Goal: Task Accomplishment & Management: Manage account settings

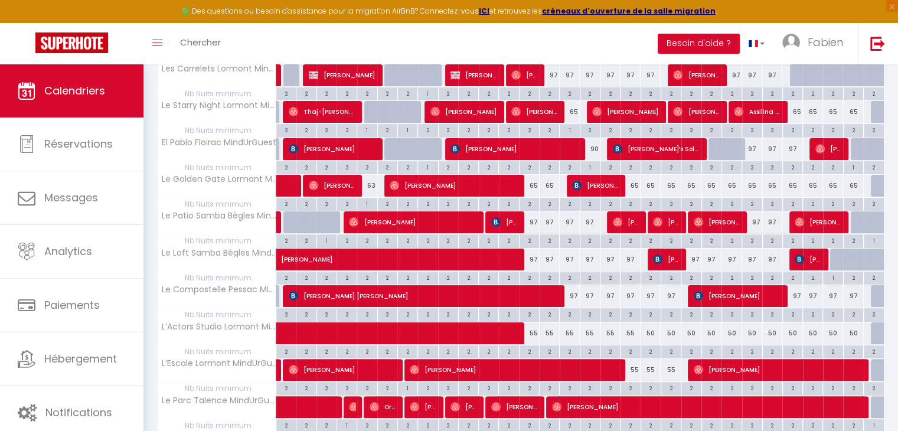
scroll to position [205, 0]
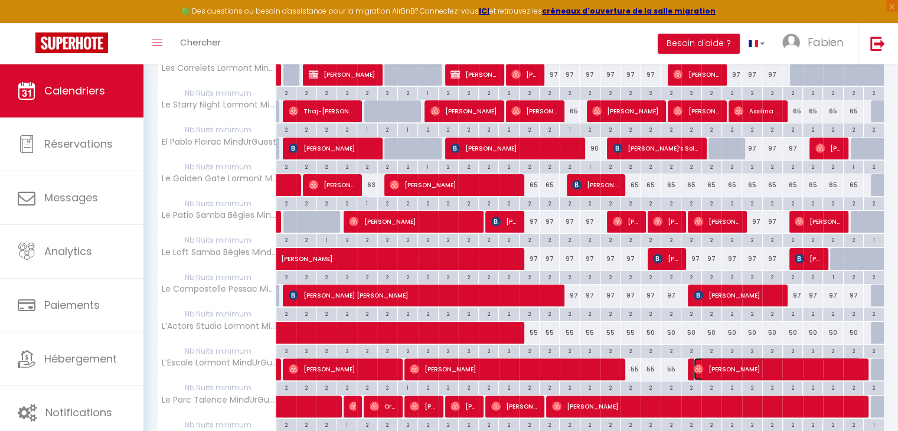
click at [763, 370] on span "[PERSON_NAME]" at bounding box center [777, 369] width 167 height 22
select select "OK"
select select "0"
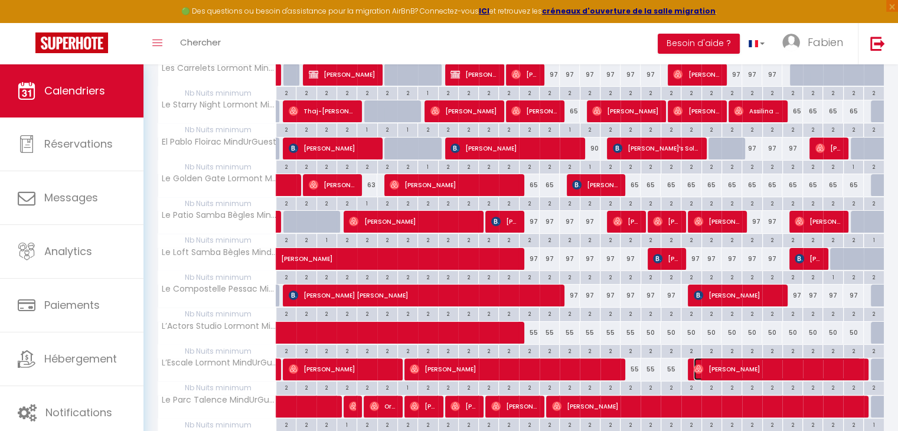
select select "1"
select select
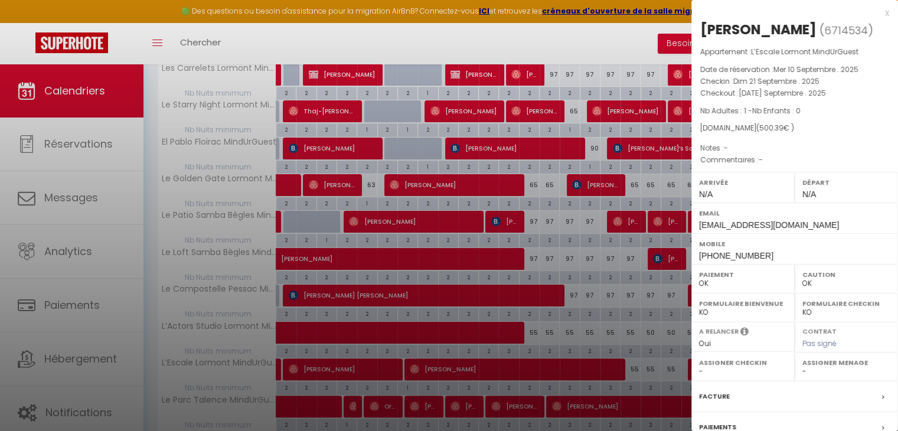
click at [808, 371] on select "- [PERSON_NAME] [PERSON_NAME] [PERSON_NAME] [GEOGRAPHIC_DATA]" at bounding box center [846, 371] width 88 height 11
select select "46462"
click at [802, 366] on select "- [PERSON_NAME] [PERSON_NAME] [PERSON_NAME] [GEOGRAPHIC_DATA]" at bounding box center [846, 371] width 88 height 11
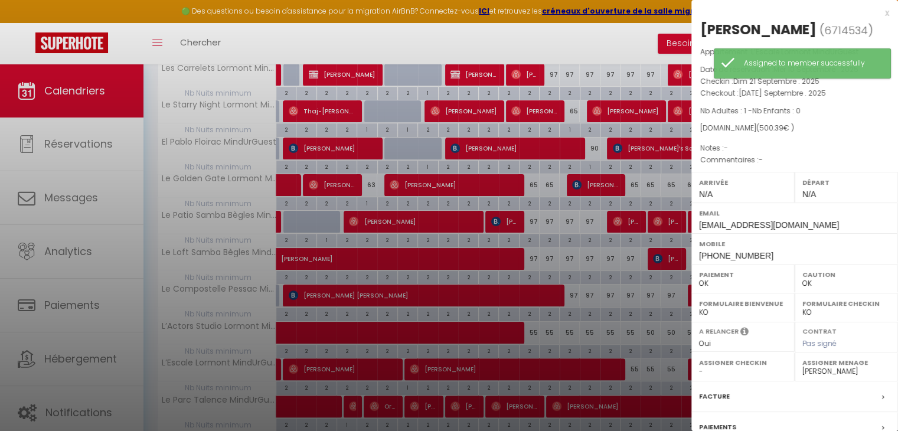
click at [880, 8] on div "x [PERSON_NAME] ( 6714534 ) Appartement : L’Escale Lormont MindUrGuest Date de …" at bounding box center [794, 275] width 207 height 550
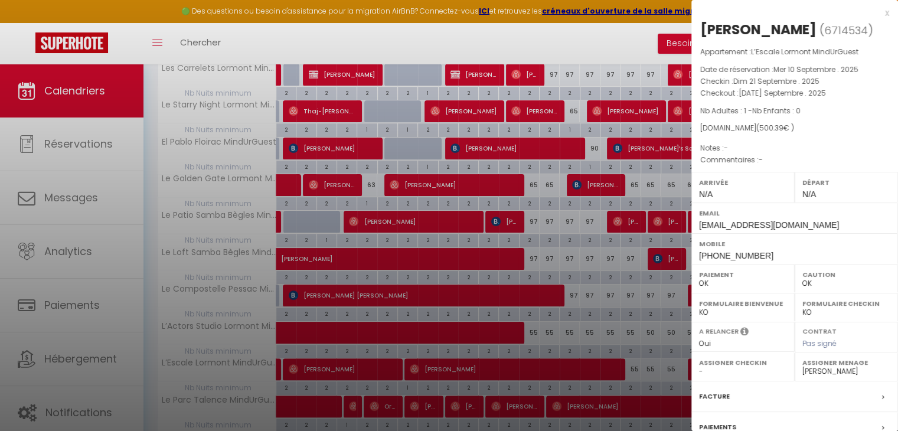
click at [877, 15] on div "x" at bounding box center [790, 13] width 198 height 14
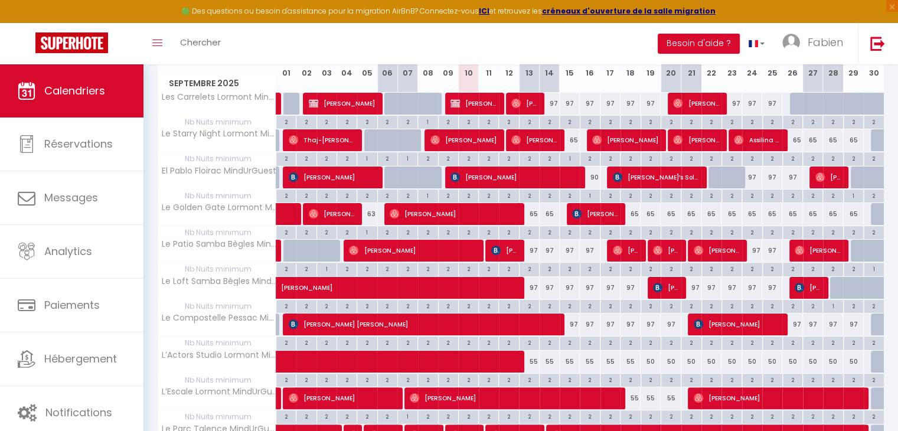
scroll to position [175, 0]
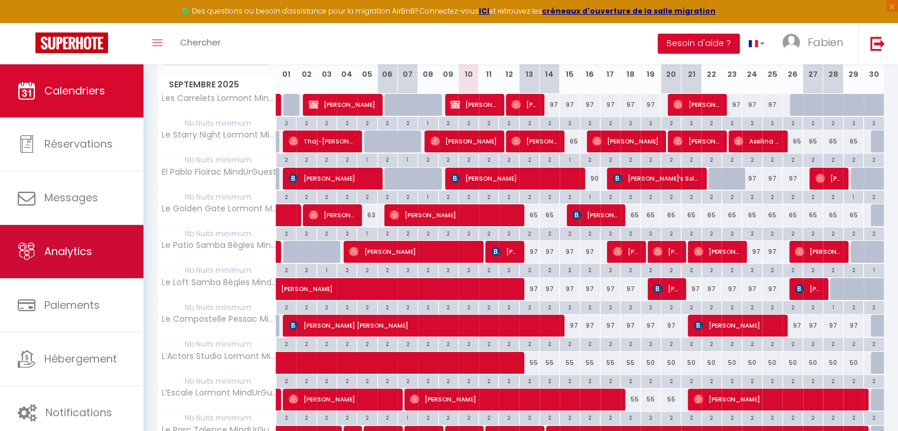
click at [62, 253] on span "Analytics" at bounding box center [68, 251] width 48 height 15
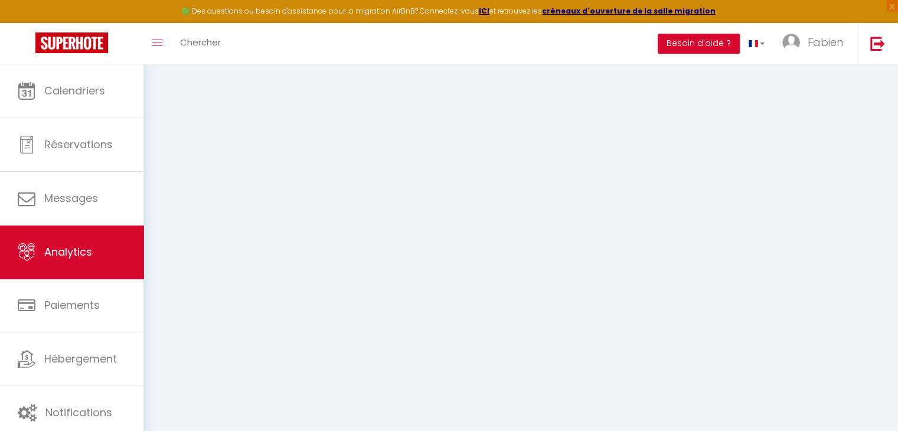
select select "2025"
select select "9"
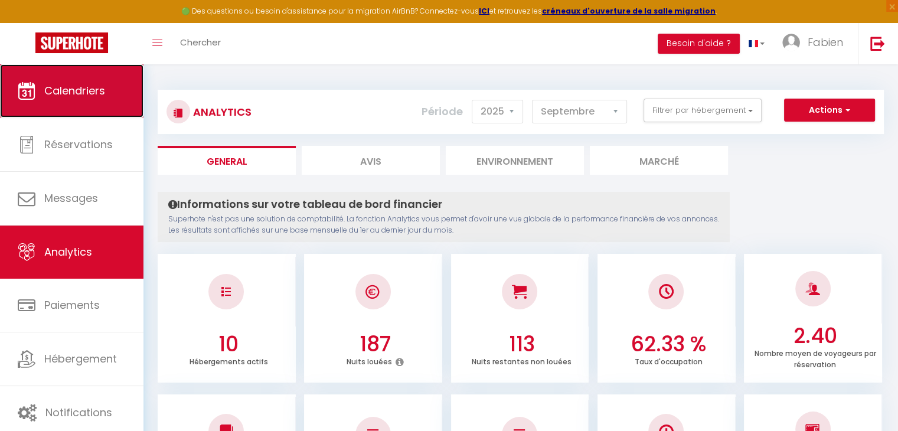
click at [74, 86] on span "Calendriers" at bounding box center [74, 90] width 61 height 15
